Goal: Check status: Check status

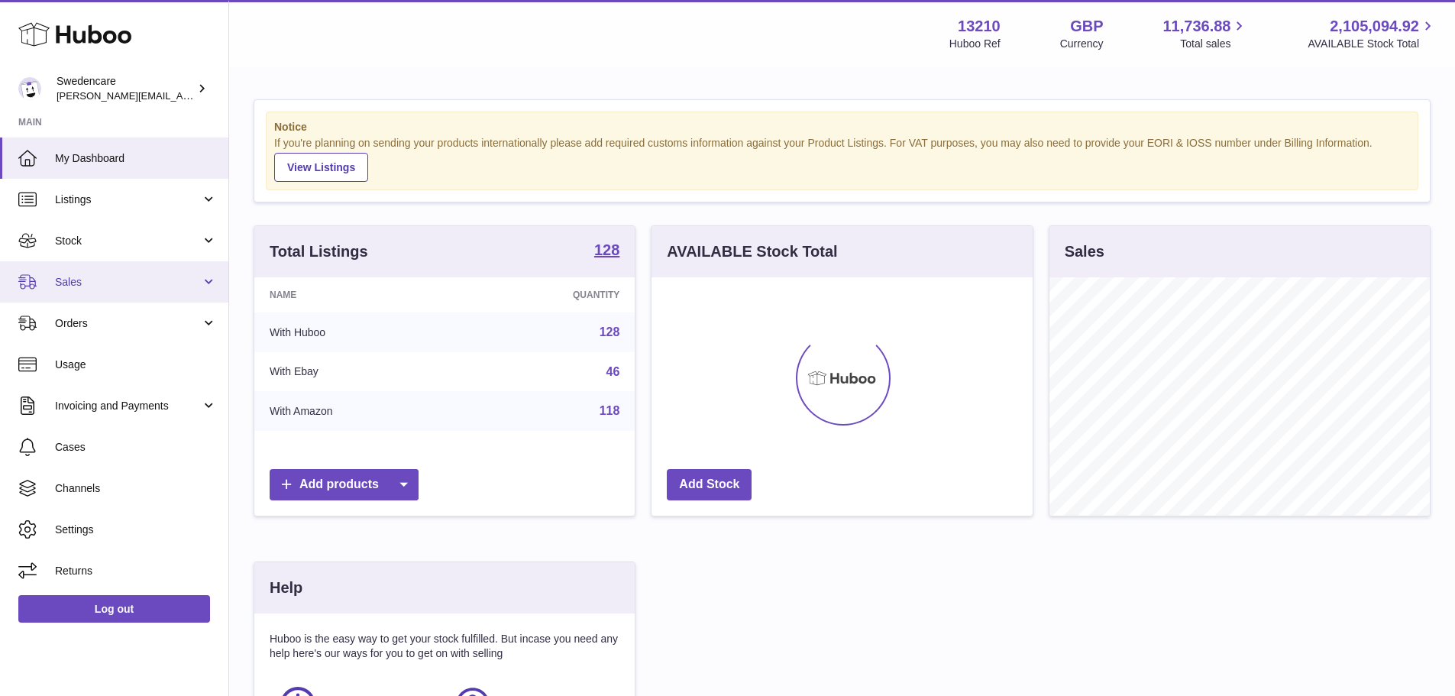
scroll to position [238, 381]
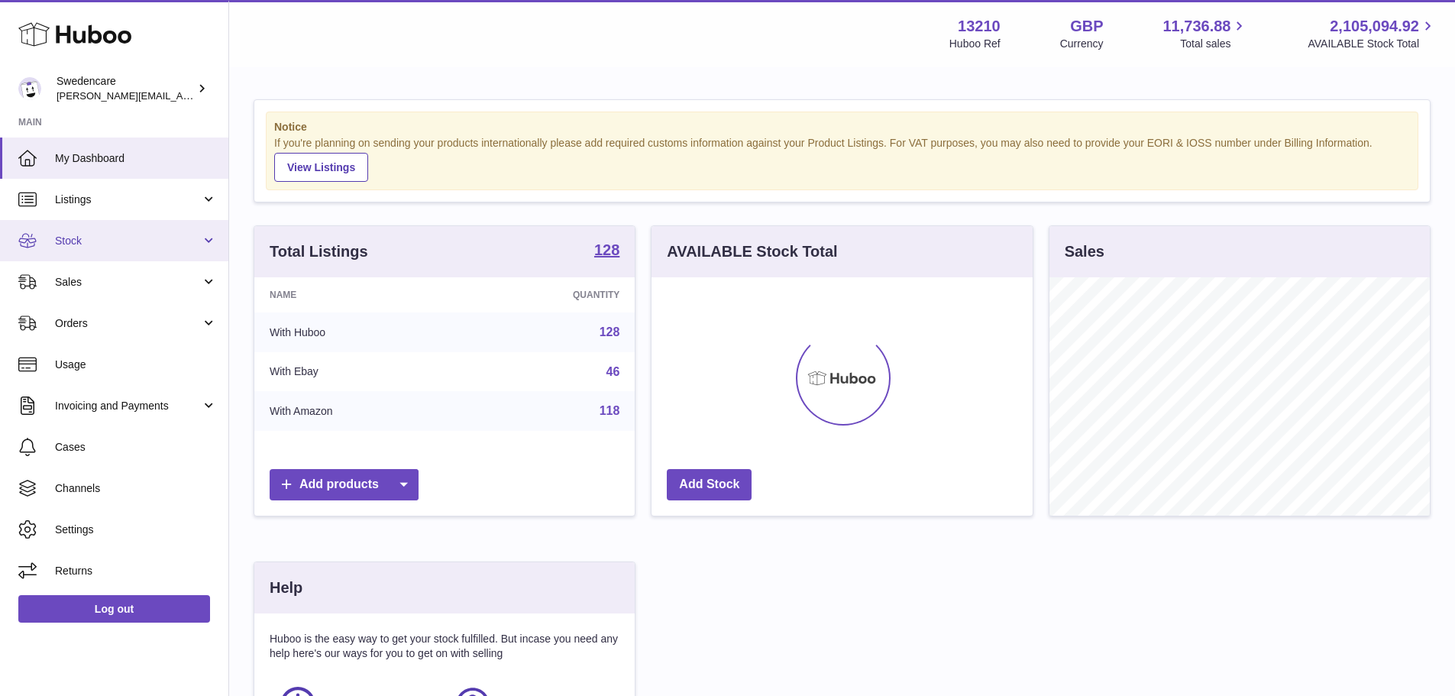
click at [80, 248] on link "Stock" at bounding box center [114, 240] width 228 height 41
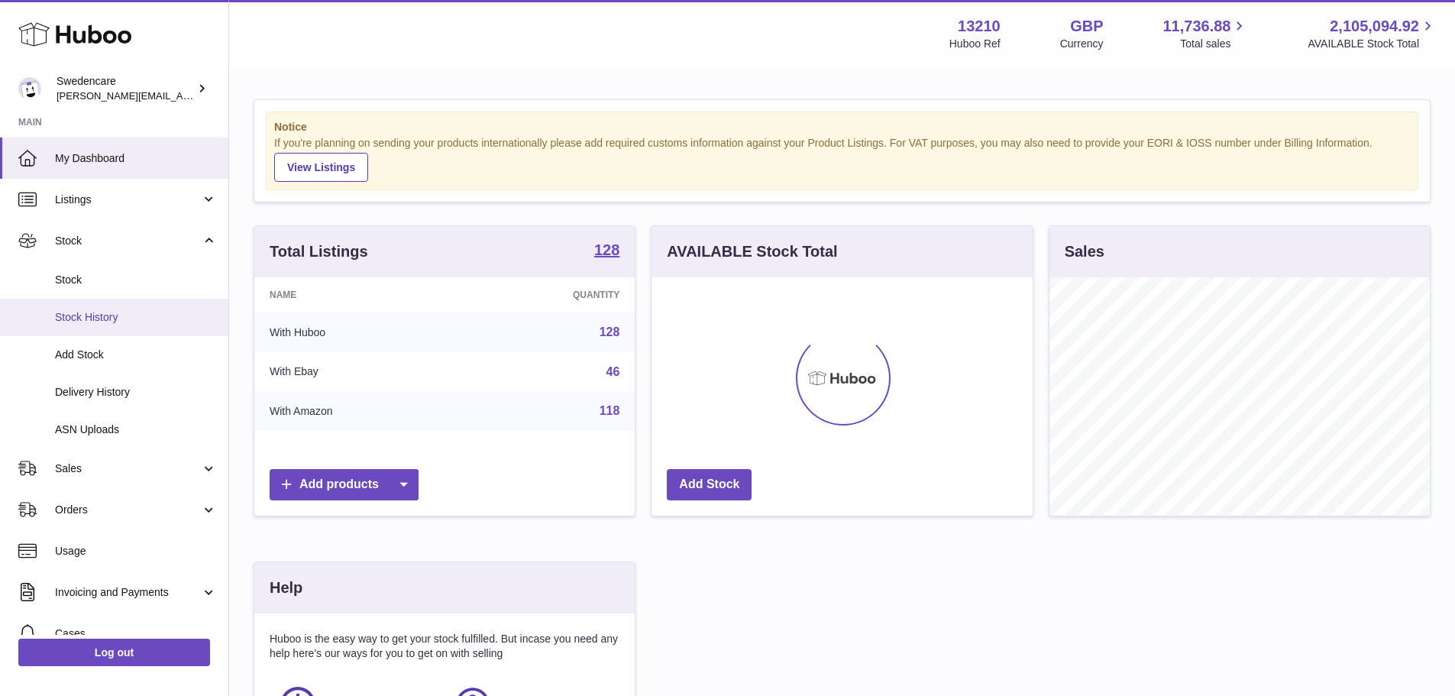
click at [112, 320] on span "Stock History" at bounding box center [136, 317] width 162 height 15
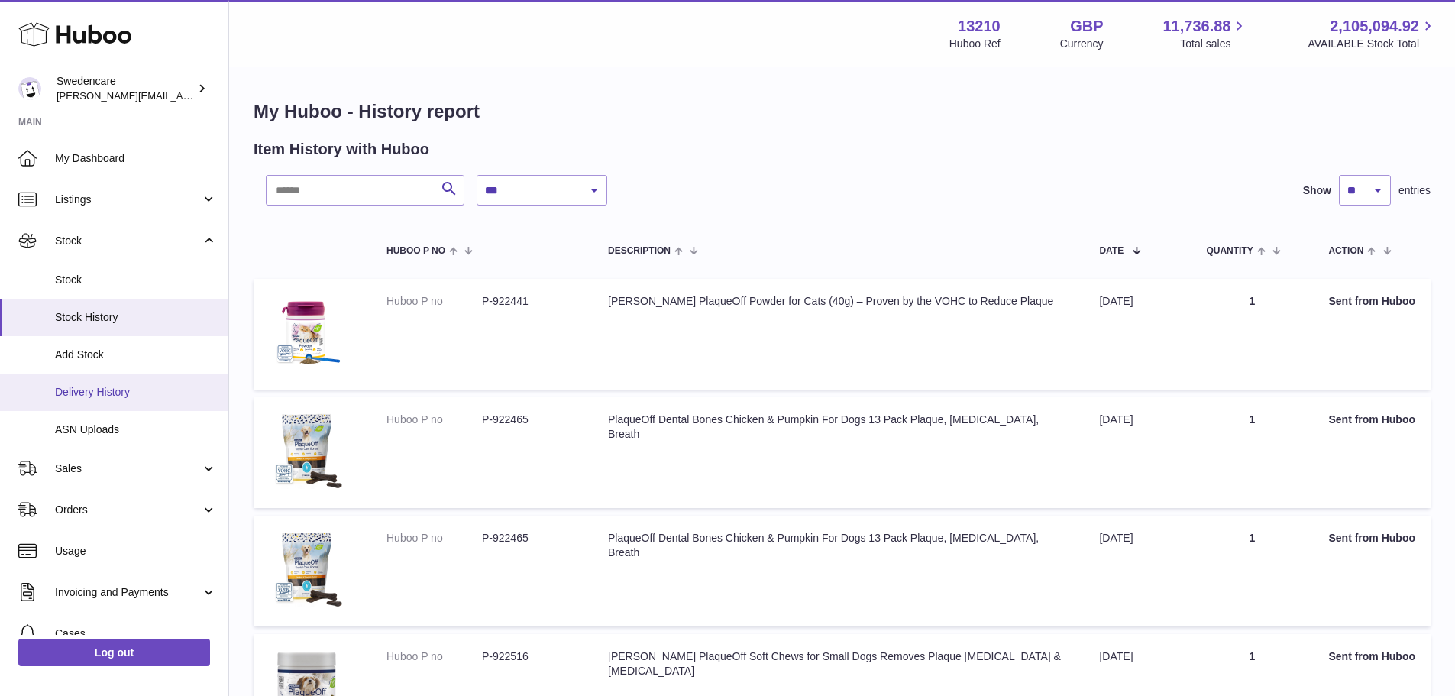
click at [108, 400] on link "Delivery History" at bounding box center [114, 392] width 228 height 37
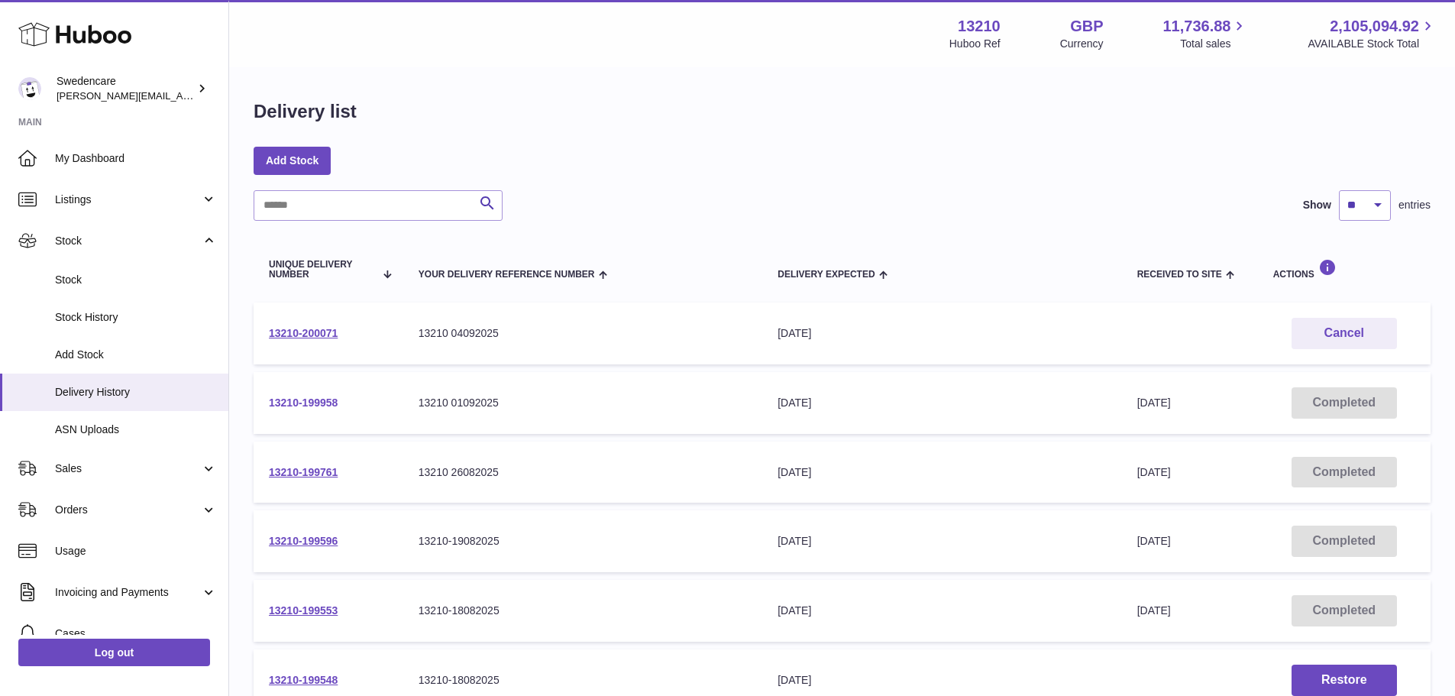
click at [310, 403] on link "13210-199958" at bounding box center [303, 402] width 69 height 12
click at [292, 331] on link "13210-200071" at bounding box center [303, 333] width 69 height 12
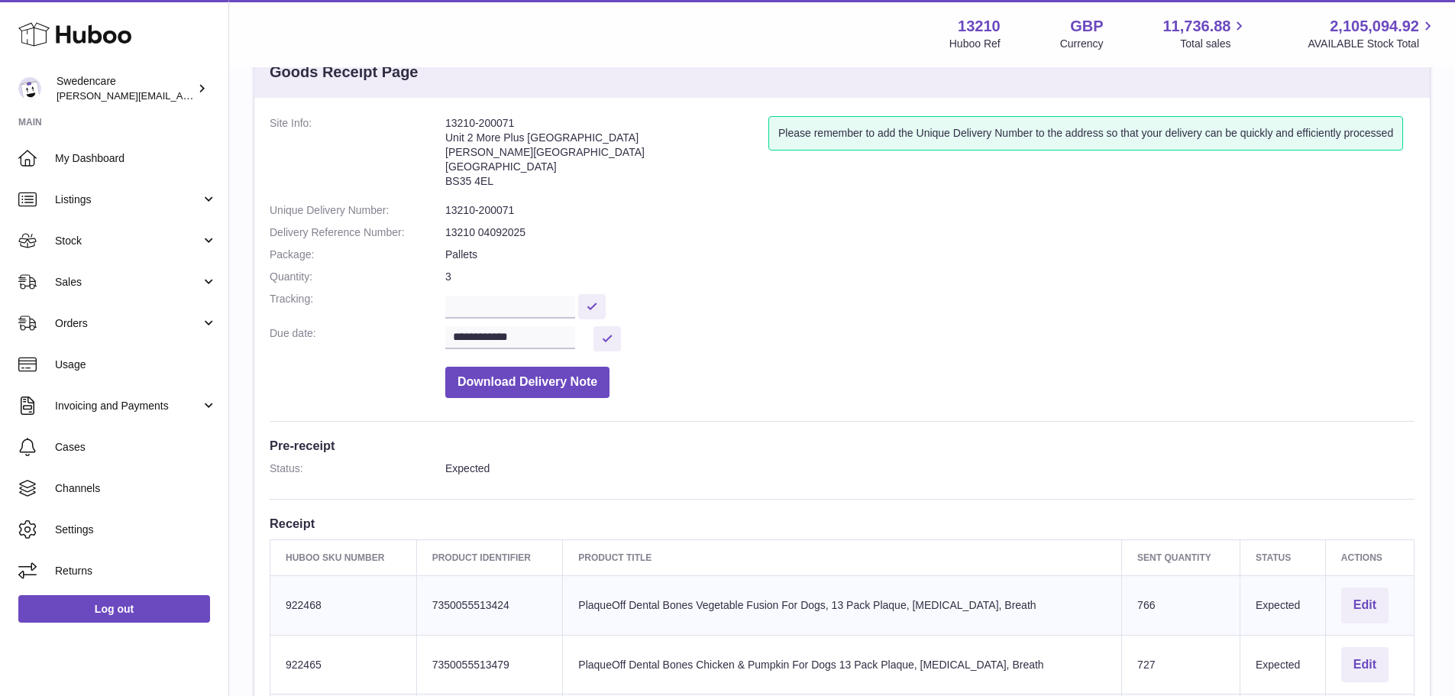
scroll to position [306, 0]
